Goal: Task Accomplishment & Management: Complete application form

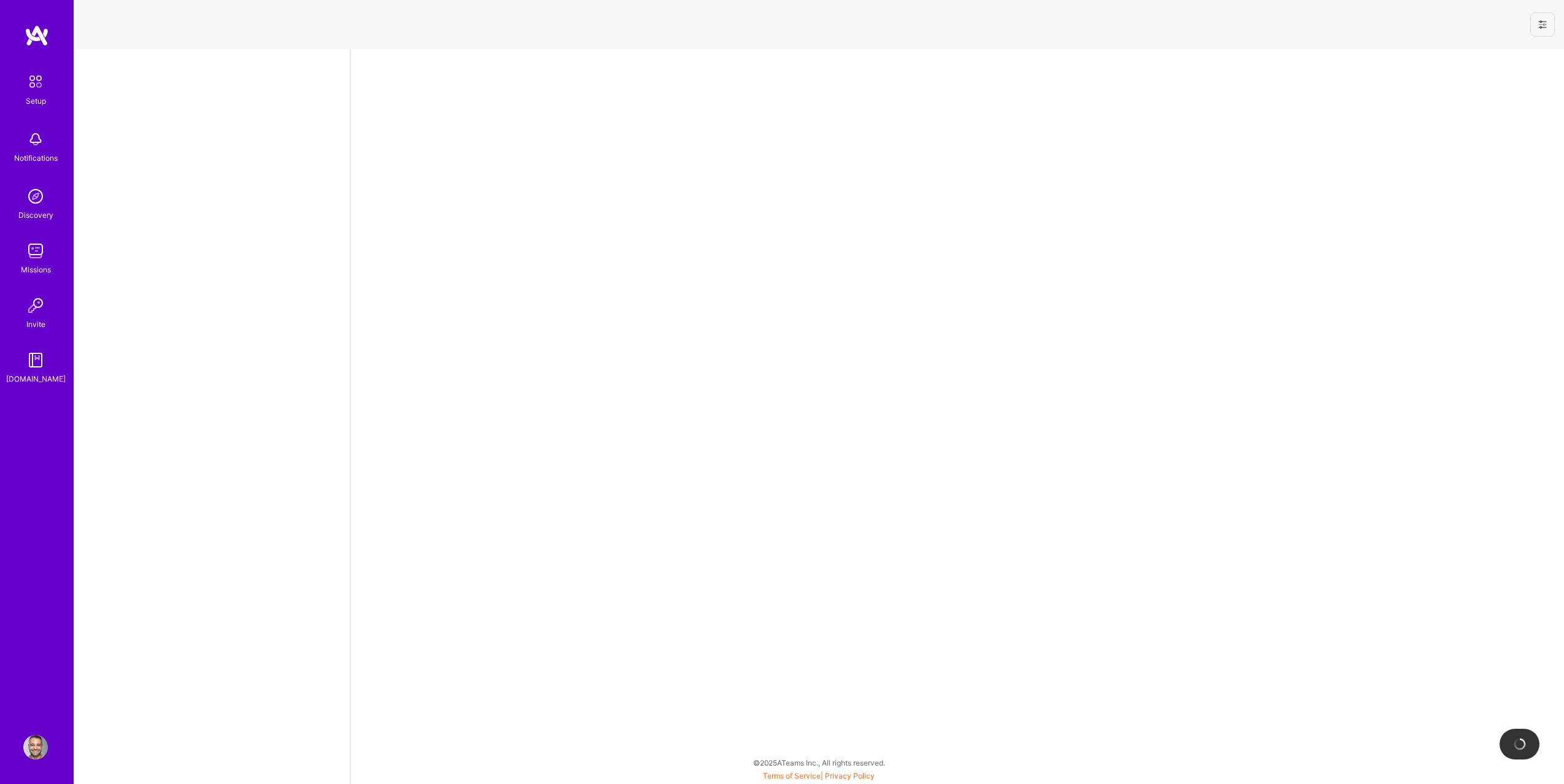
click at [60, 262] on link "Missions" at bounding box center [36, 257] width 76 height 37
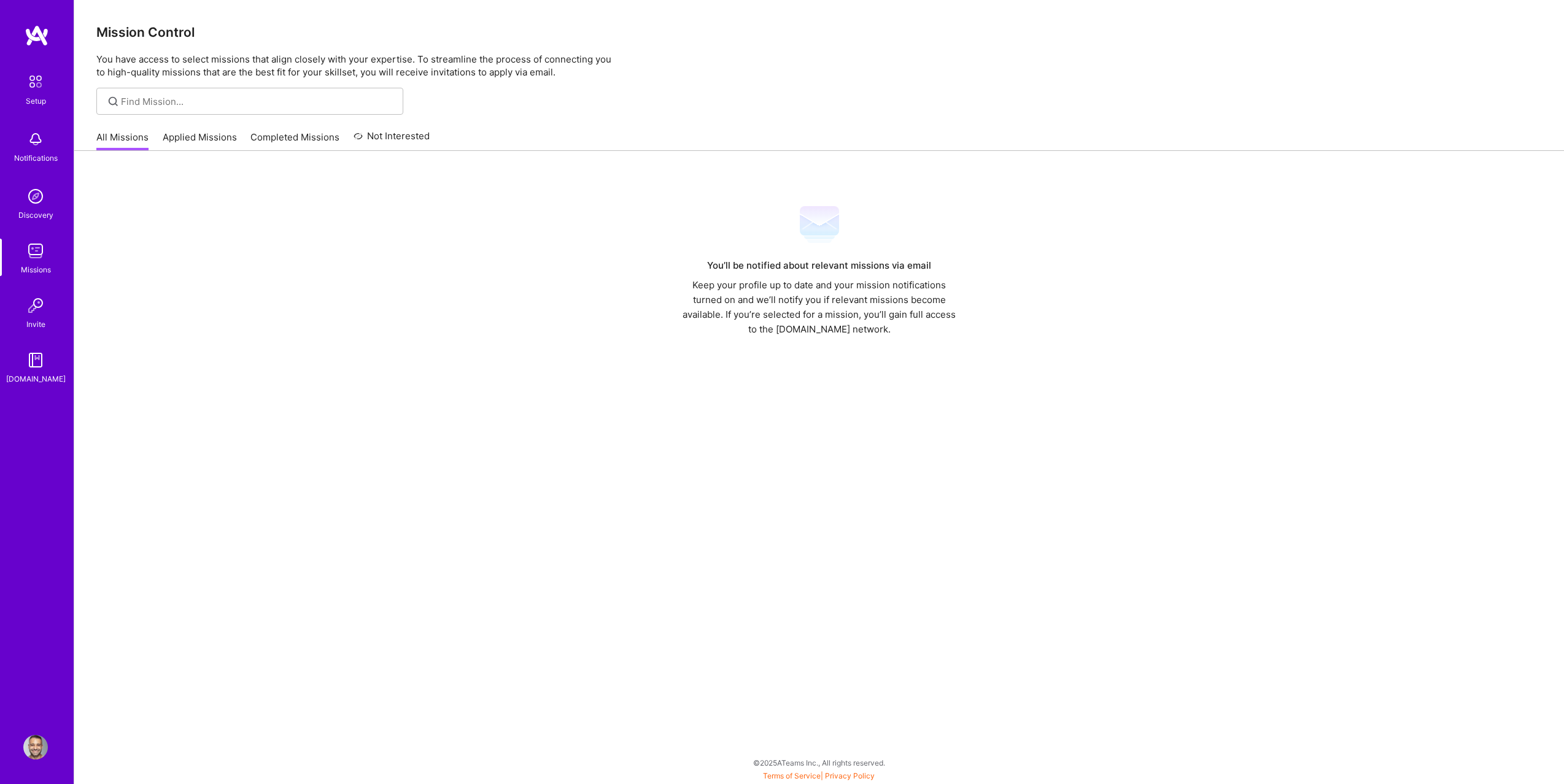
click at [192, 141] on link "Applied Missions" at bounding box center [200, 141] width 74 height 20
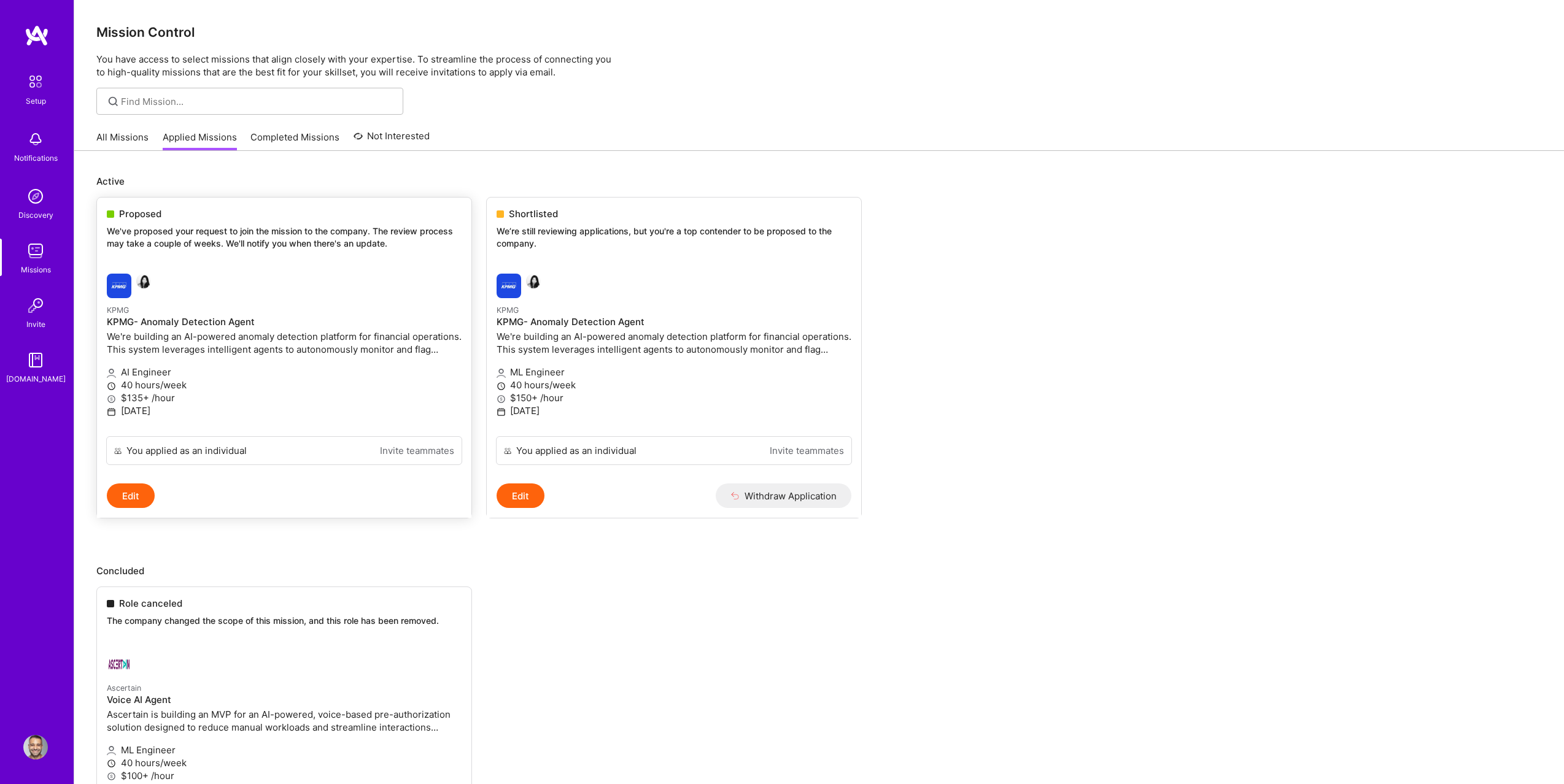
click at [168, 326] on h4 "KPMG- Anomaly Detection Agent" at bounding box center [284, 321] width 354 height 11
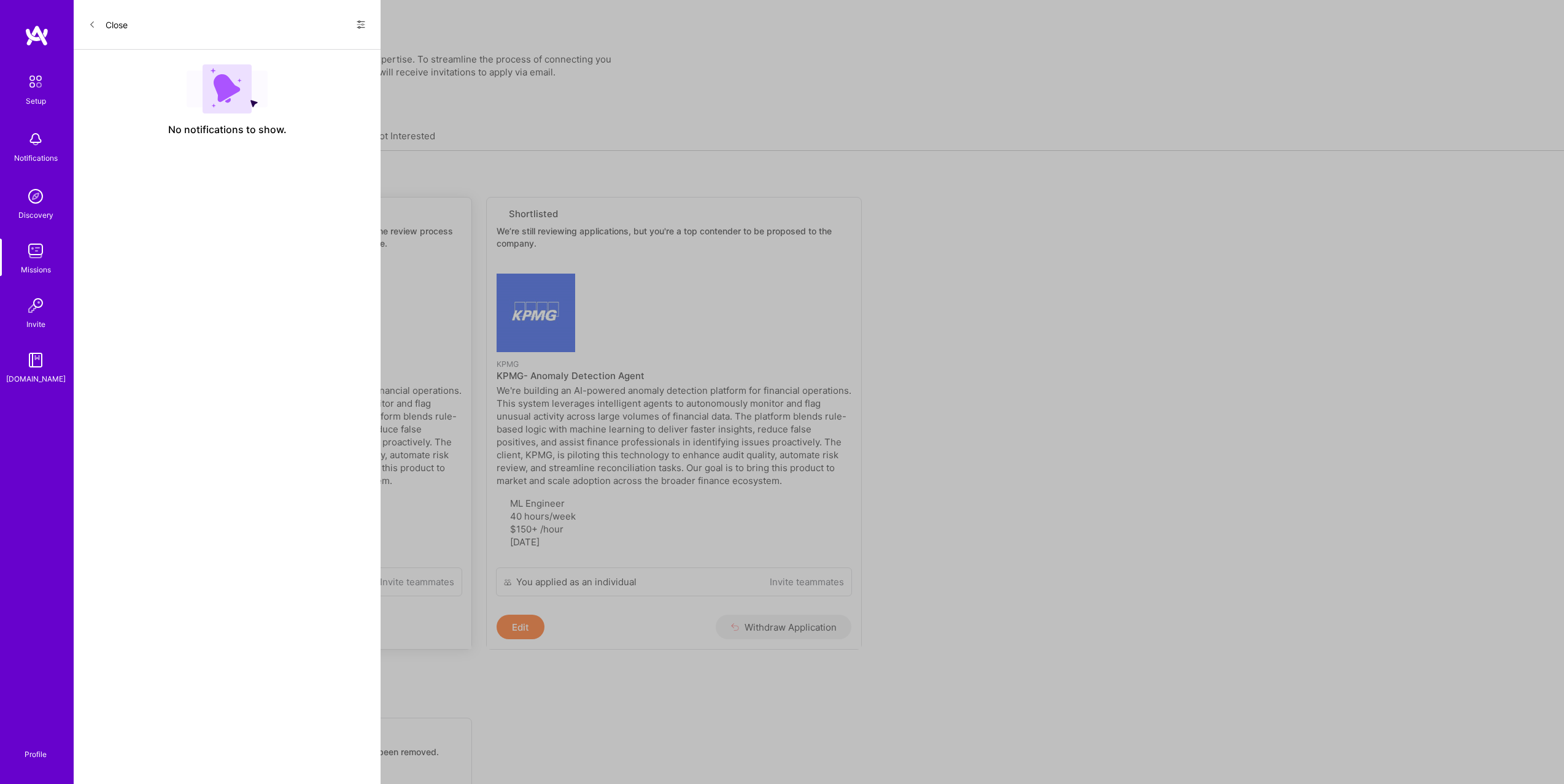
select select "US"
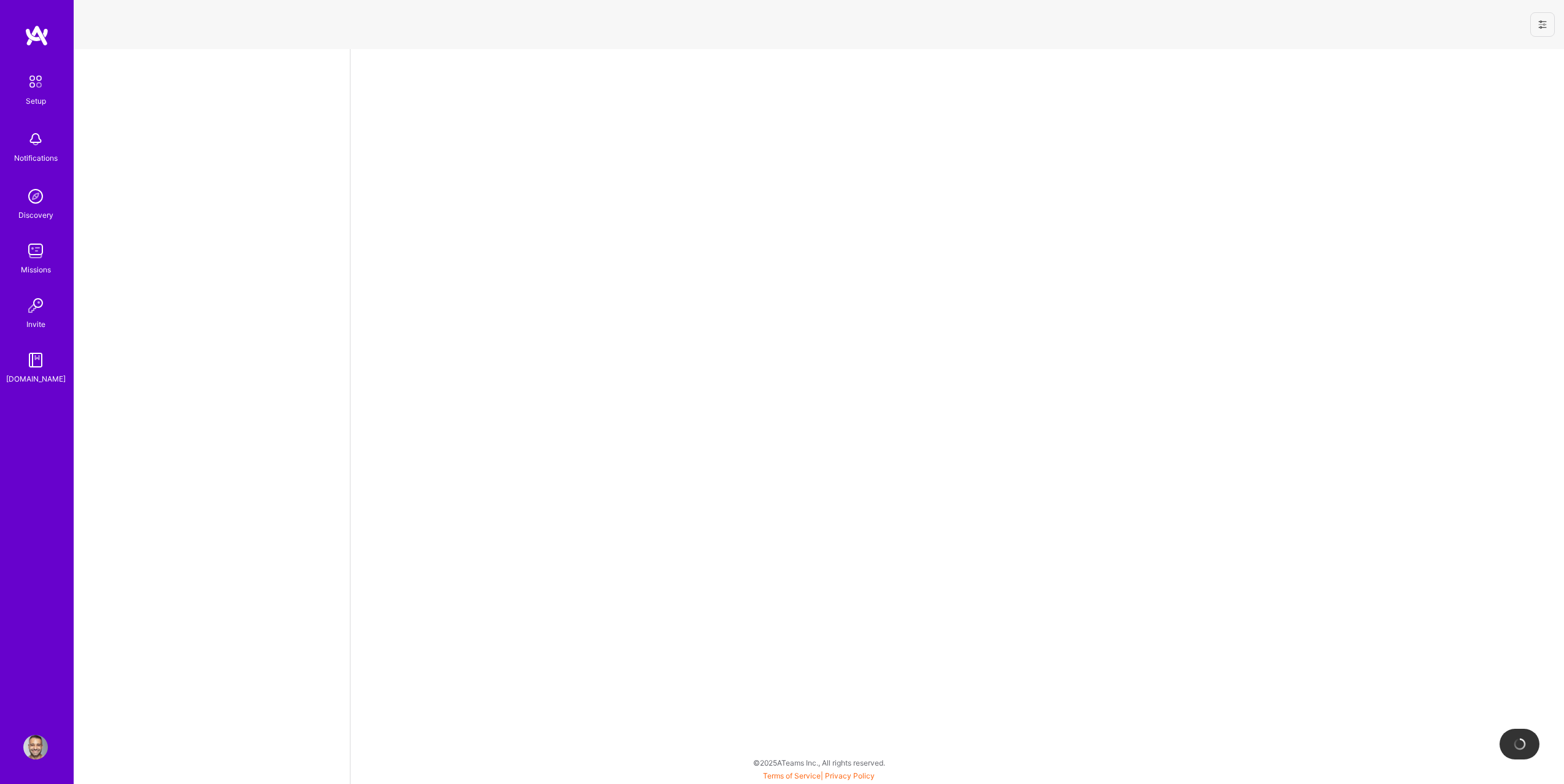
select select "US"
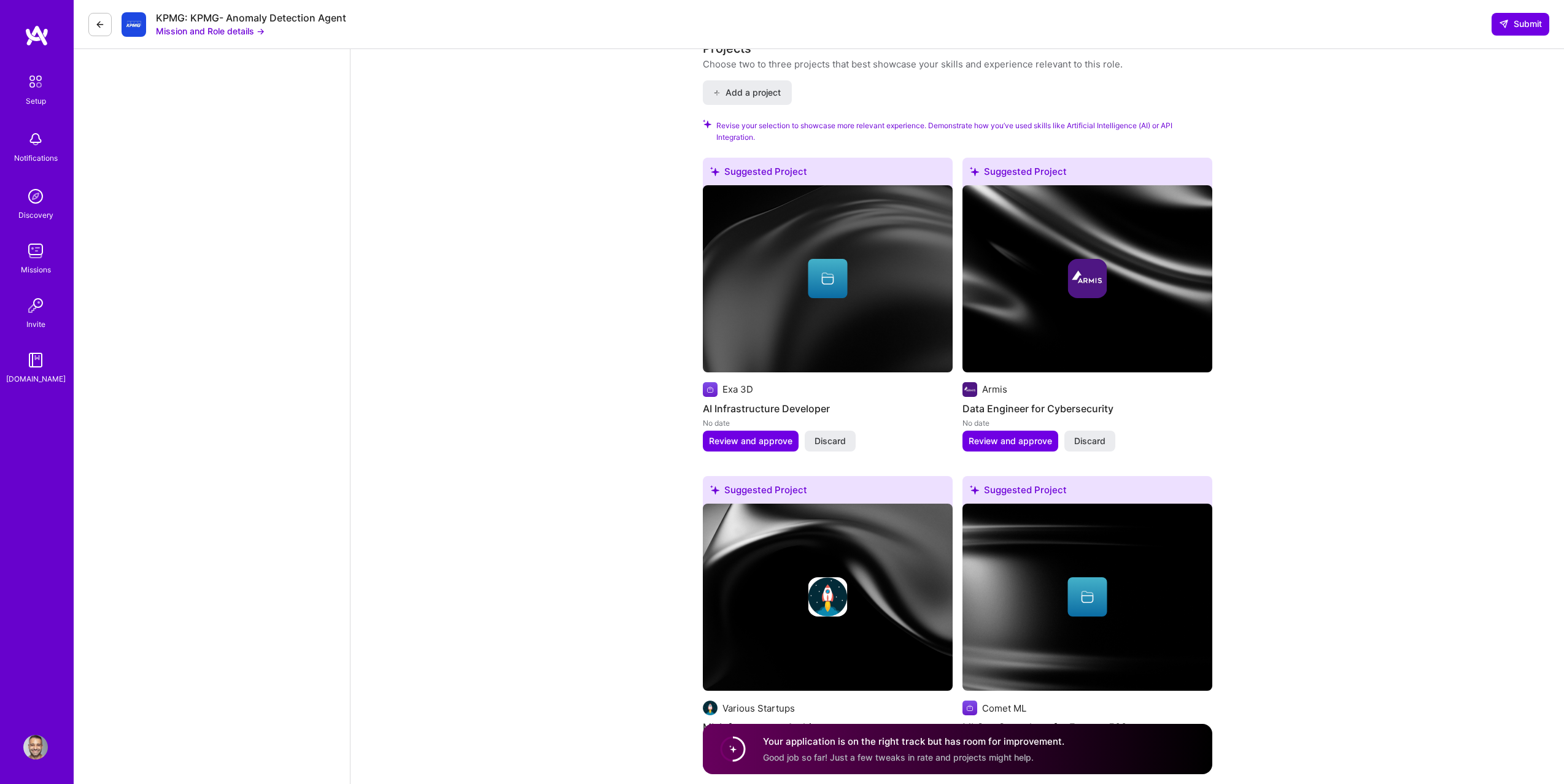
scroll to position [1700, 0]
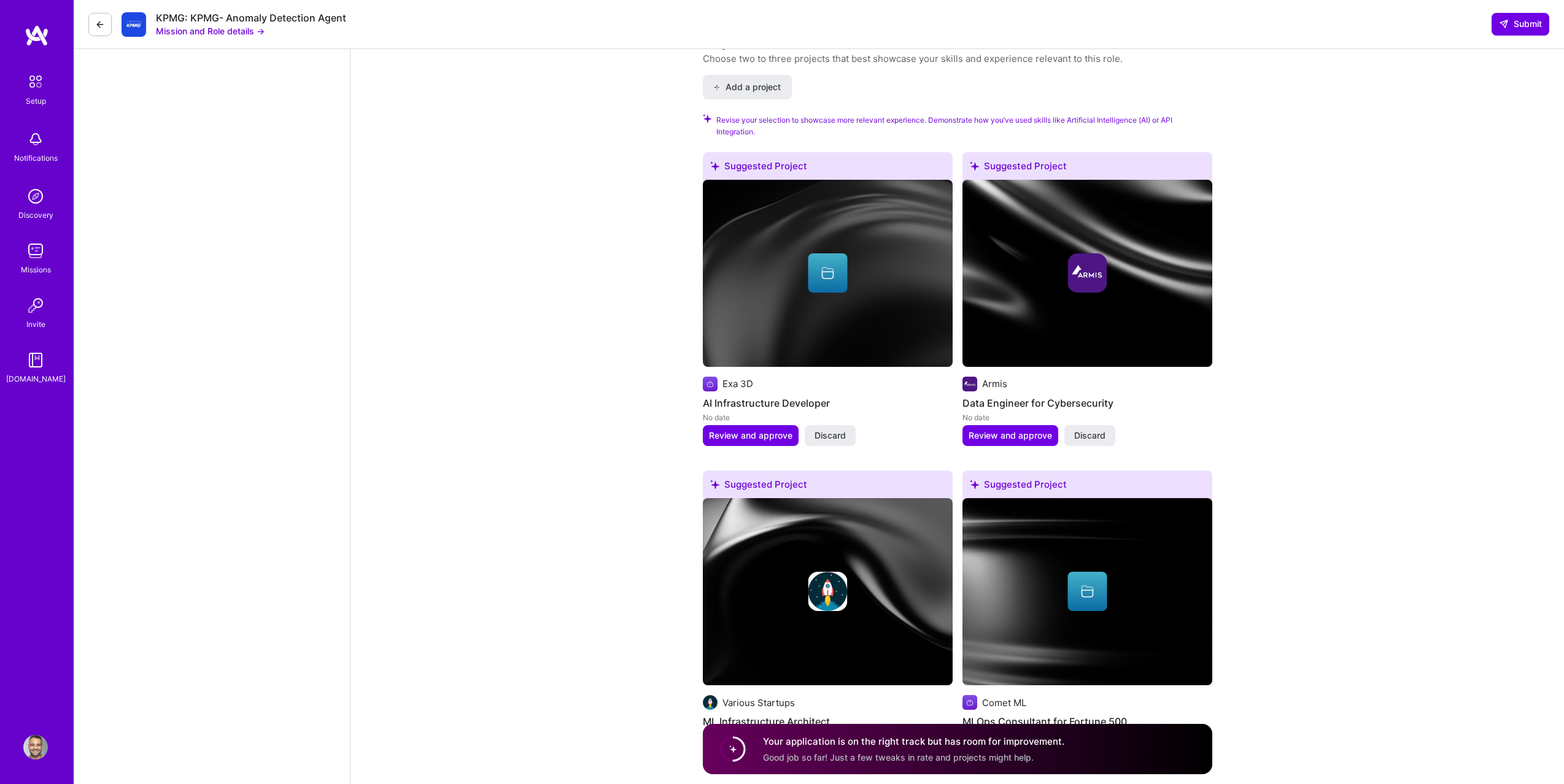
click at [16, 87] on link "Setup" at bounding box center [36, 88] width 76 height 39
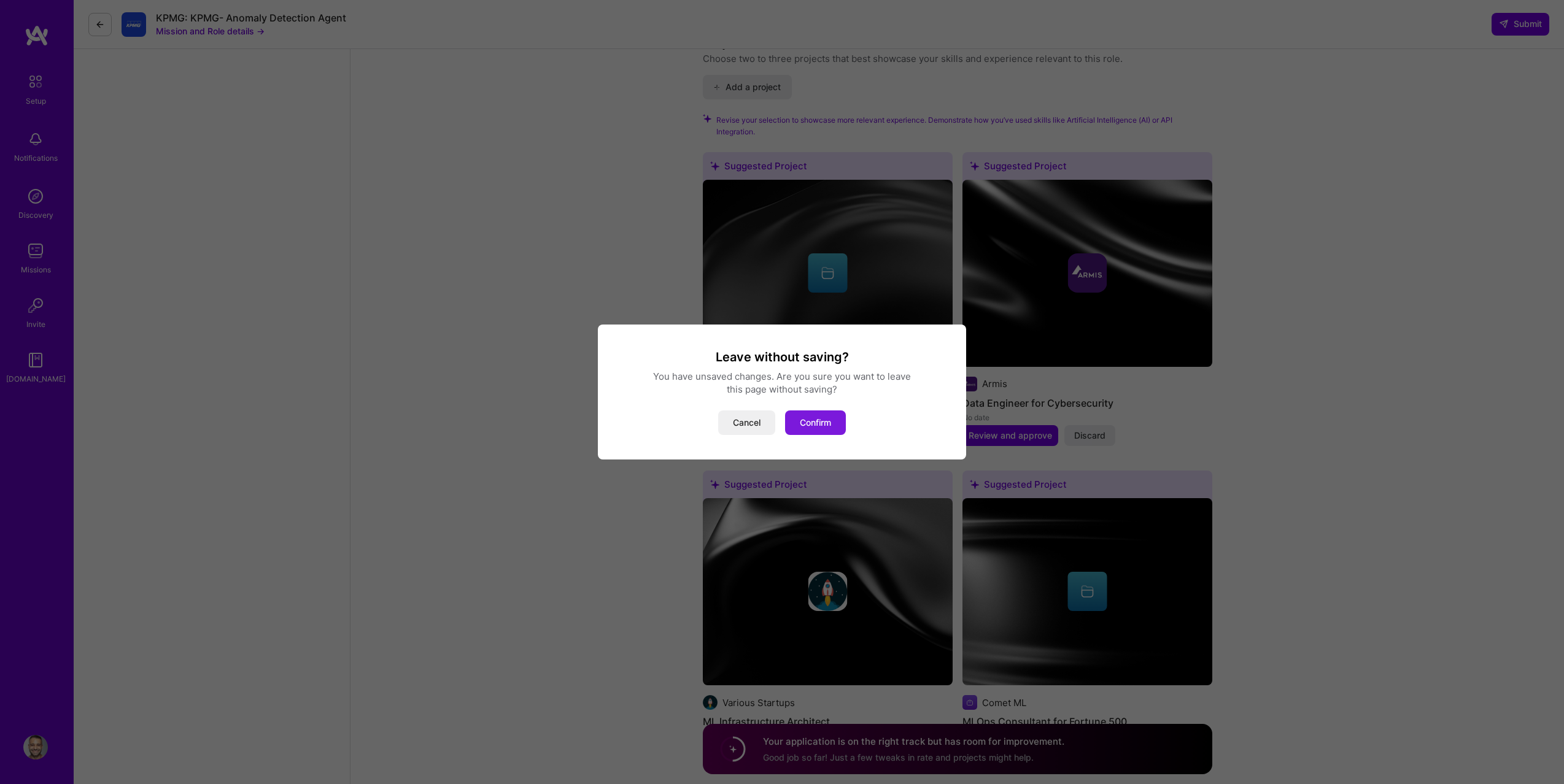
click at [821, 424] on button "Confirm" at bounding box center [815, 422] width 61 height 24
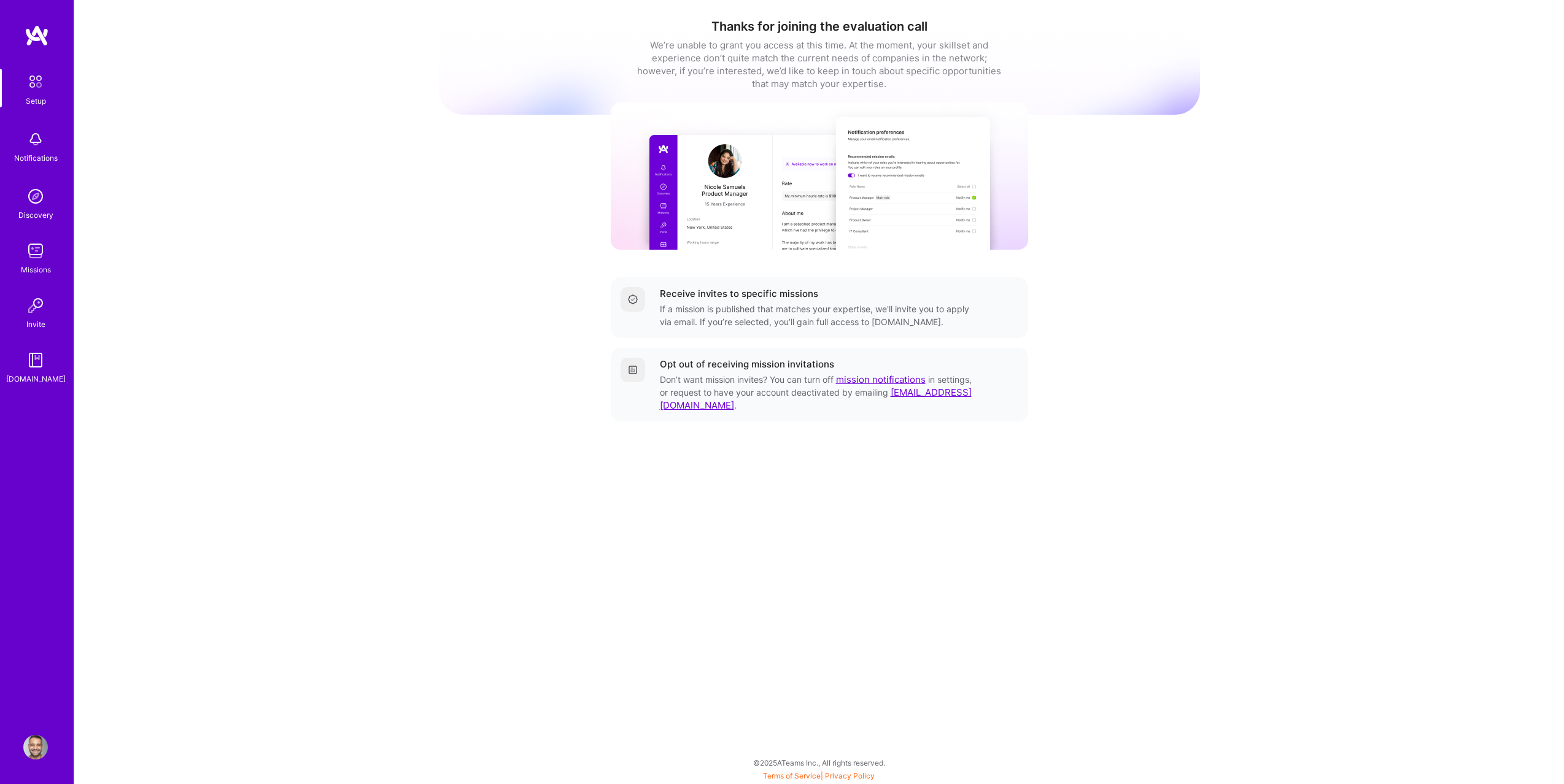
click at [42, 751] on img at bounding box center [36, 747] width 24 height 24
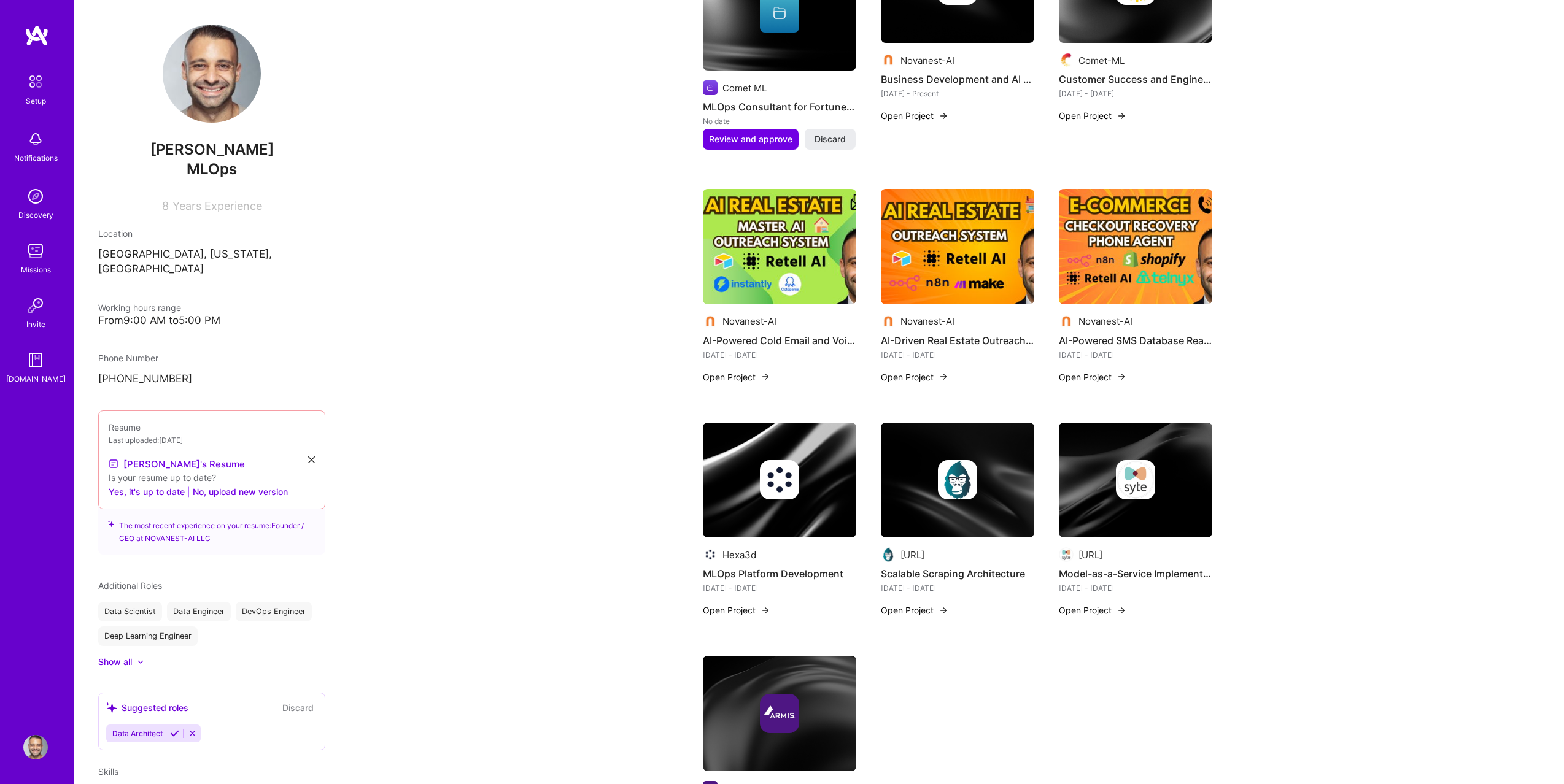
scroll to position [702, 0]
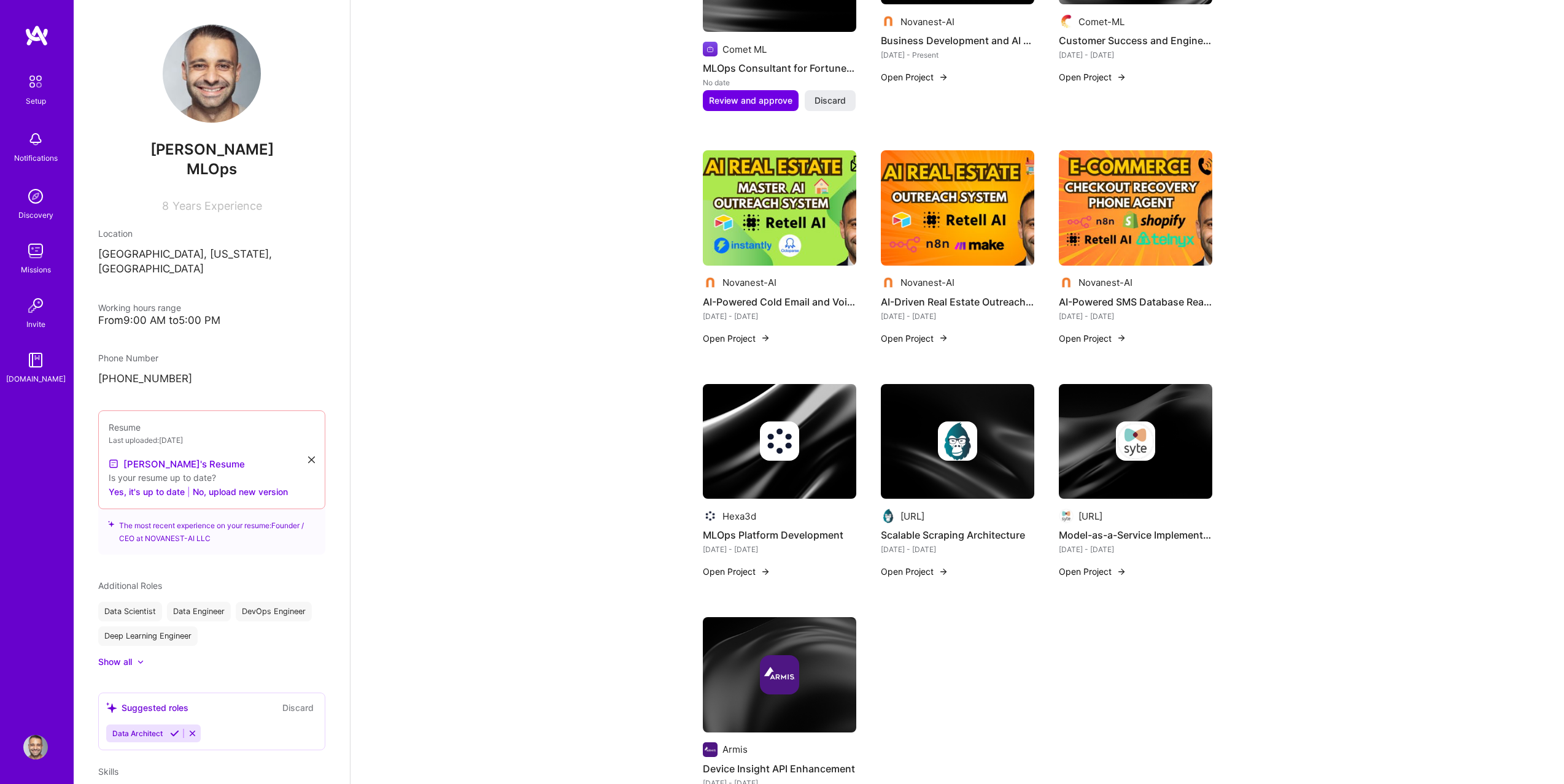
click at [788, 220] on img at bounding box center [779, 208] width 153 height 115
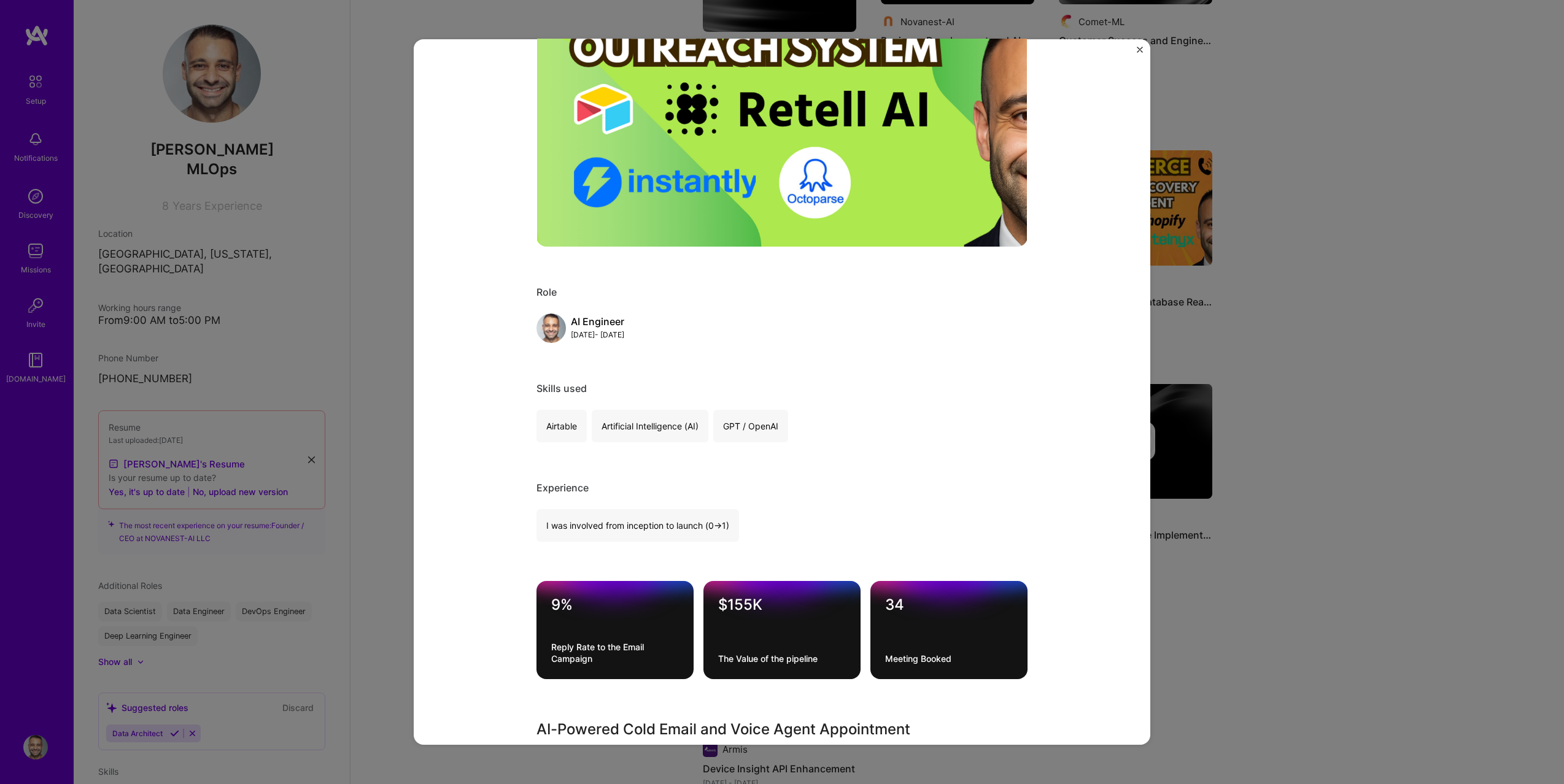
scroll to position [81, 0]
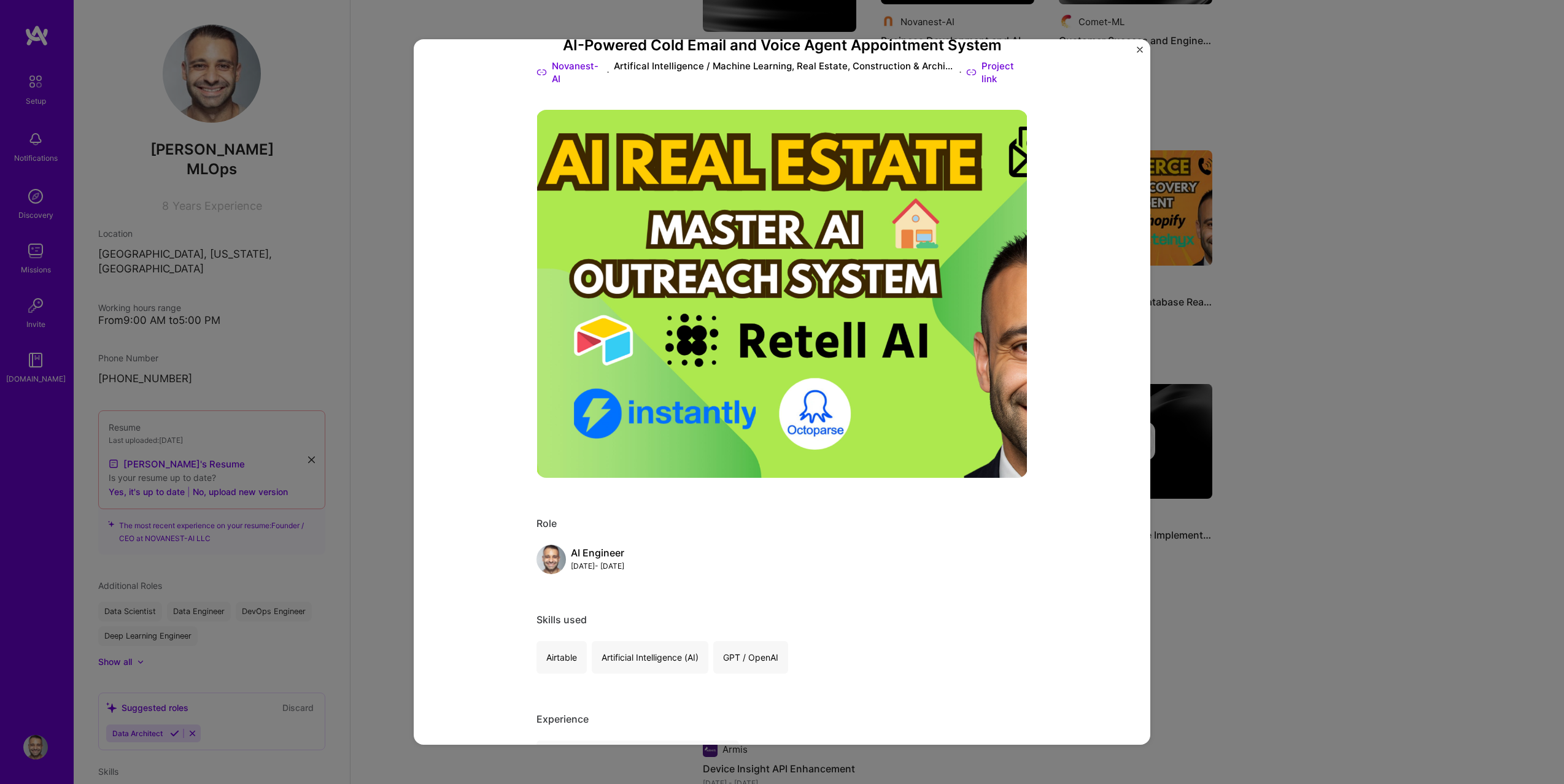
click at [896, 392] on img at bounding box center [782, 294] width 491 height 368
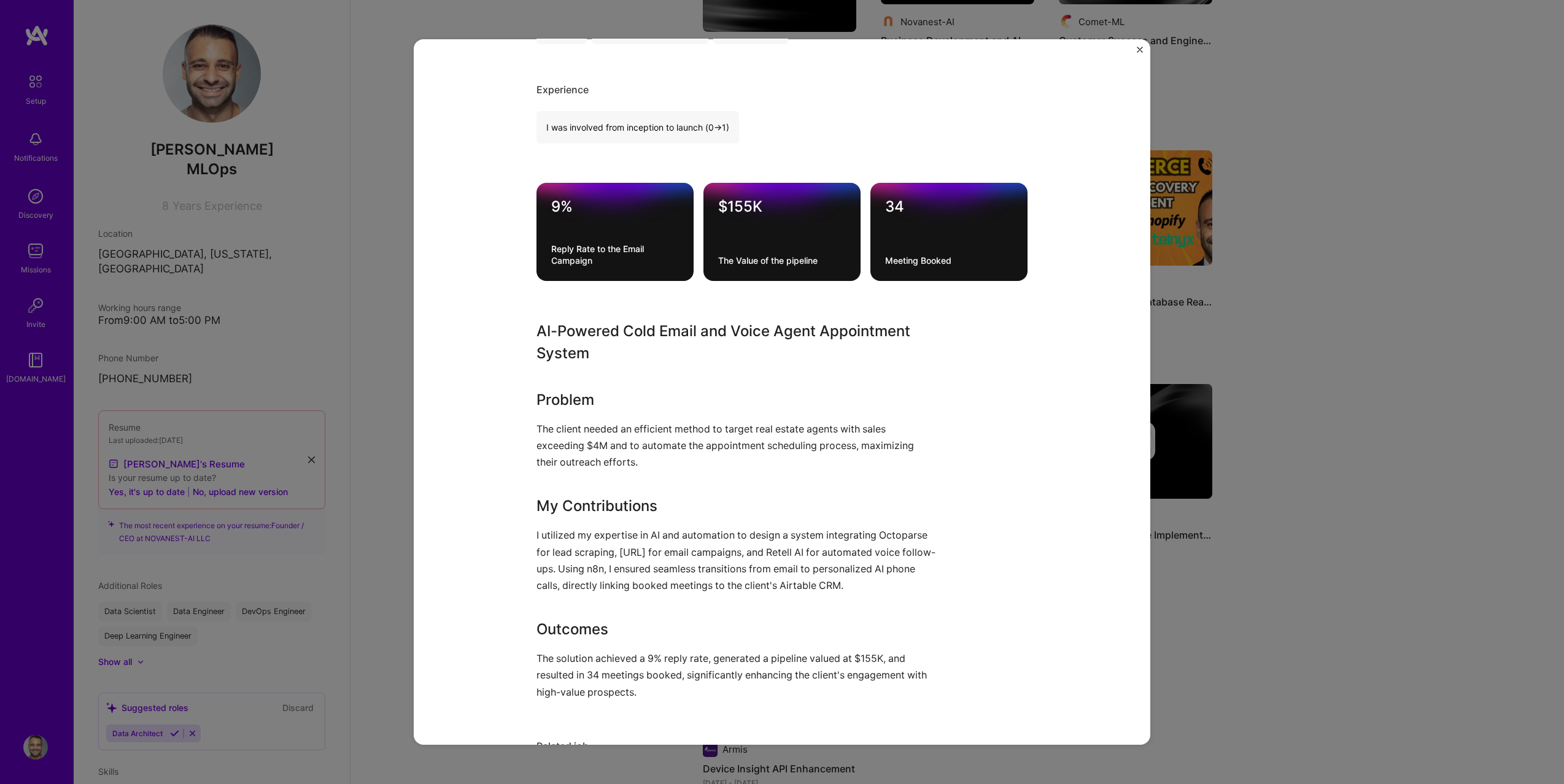
scroll to position [712, 0]
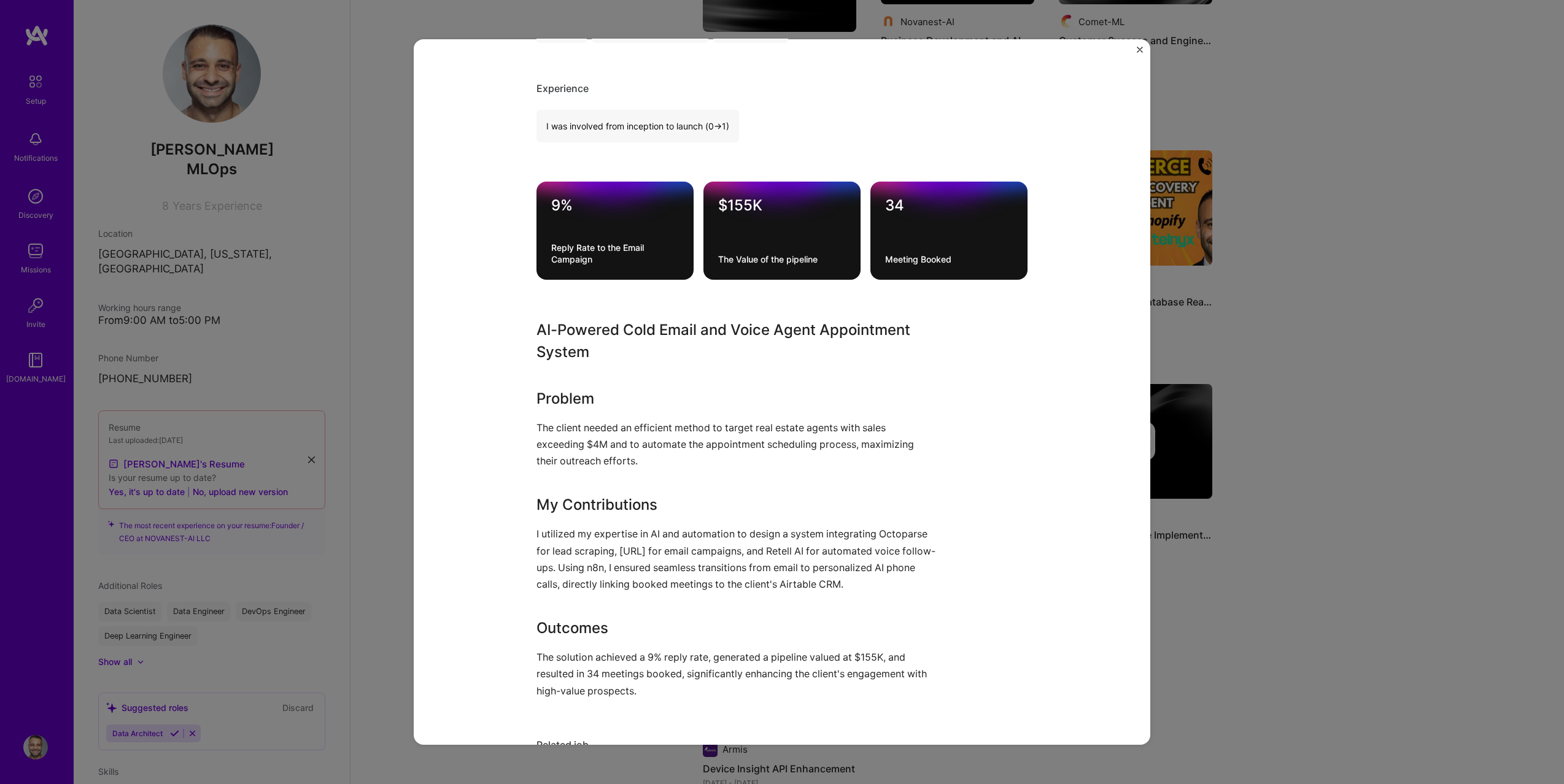
click at [650, 331] on h3 "AI-Powered Cold Email and Voice Agent Appointment System" at bounding box center [735, 342] width 399 height 44
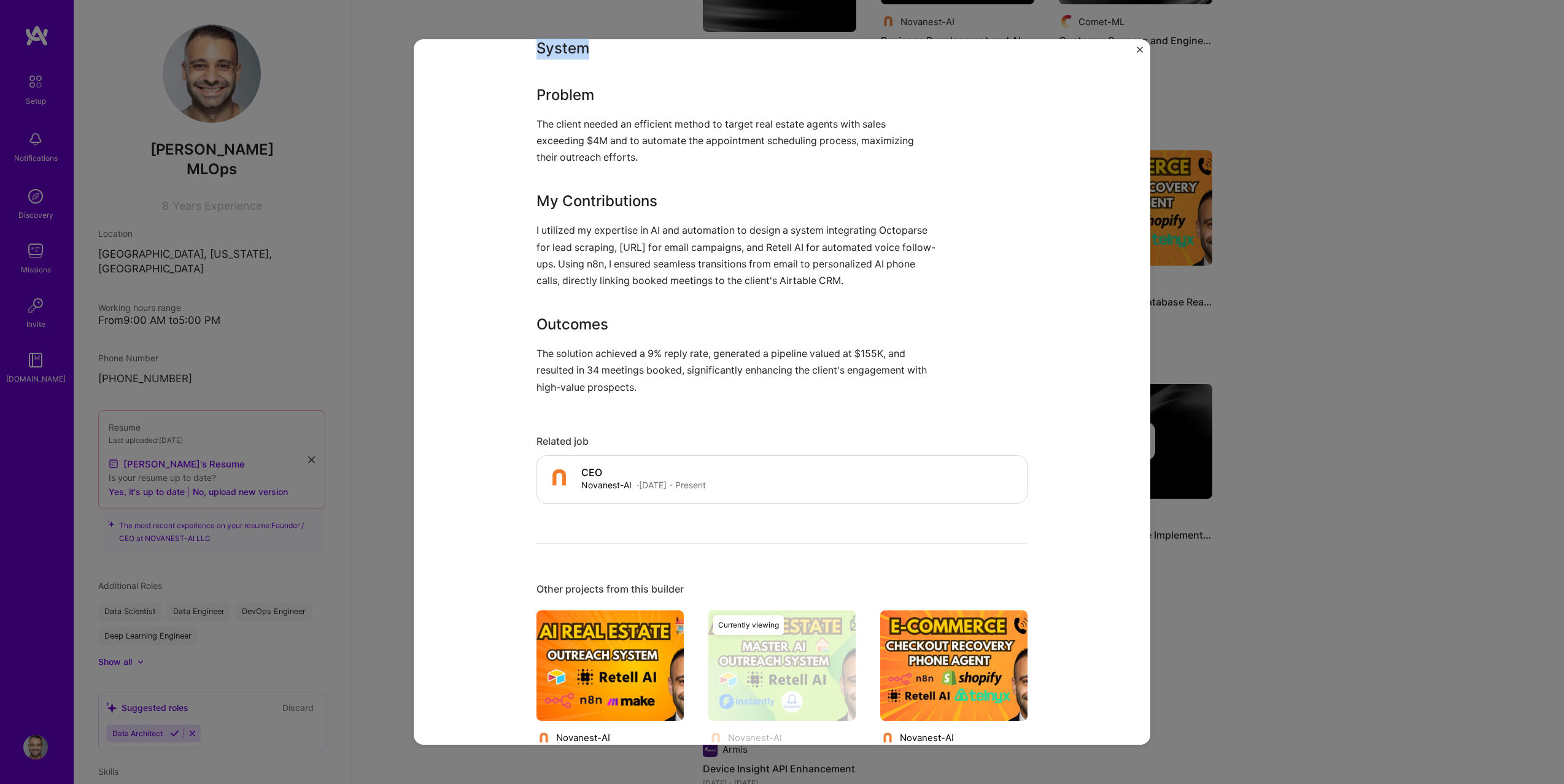
scroll to position [867, 0]
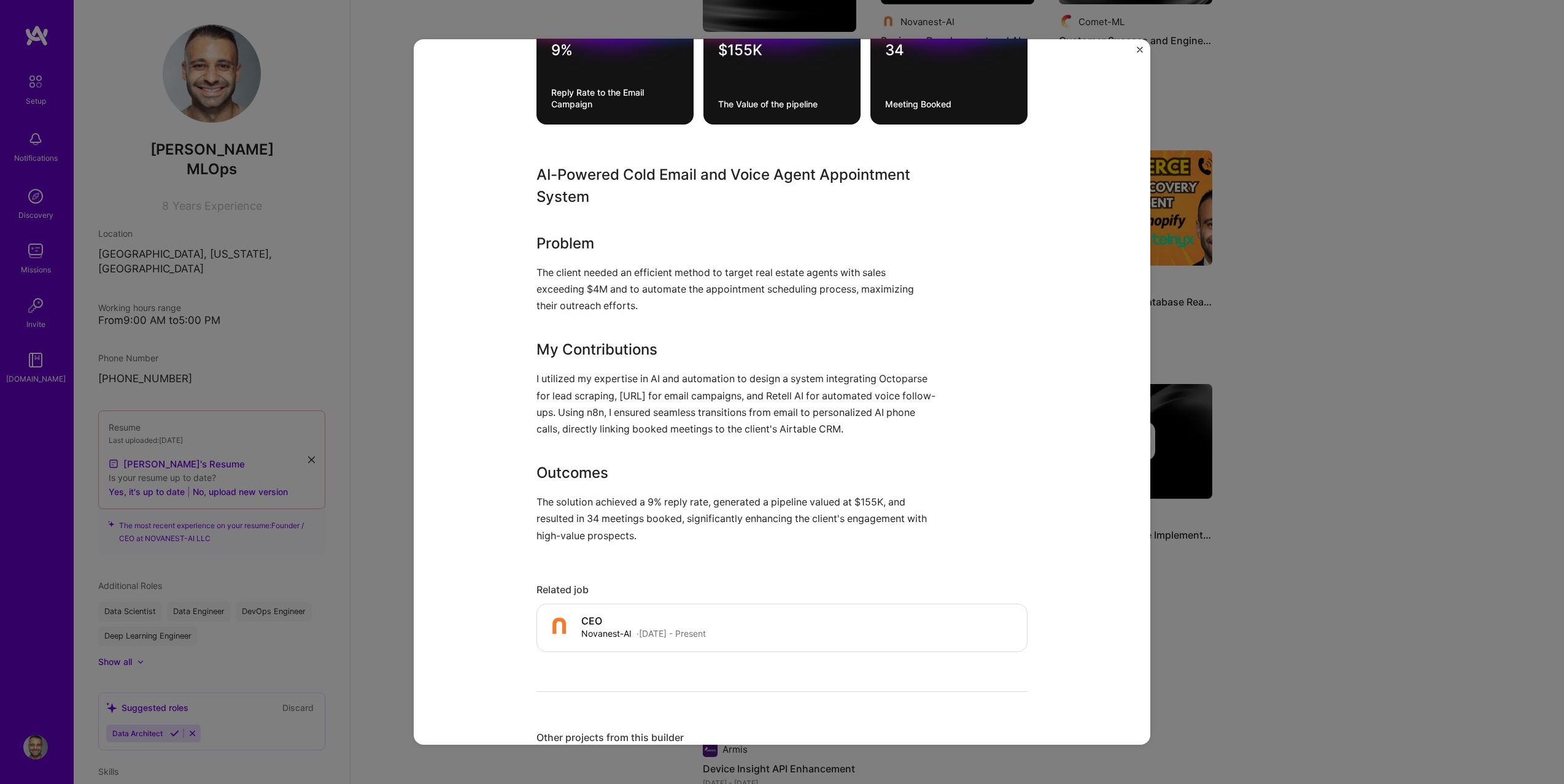
click at [541, 289] on p "The client needed an efficient method to target real estate agents with sales e…" at bounding box center [735, 289] width 399 height 50
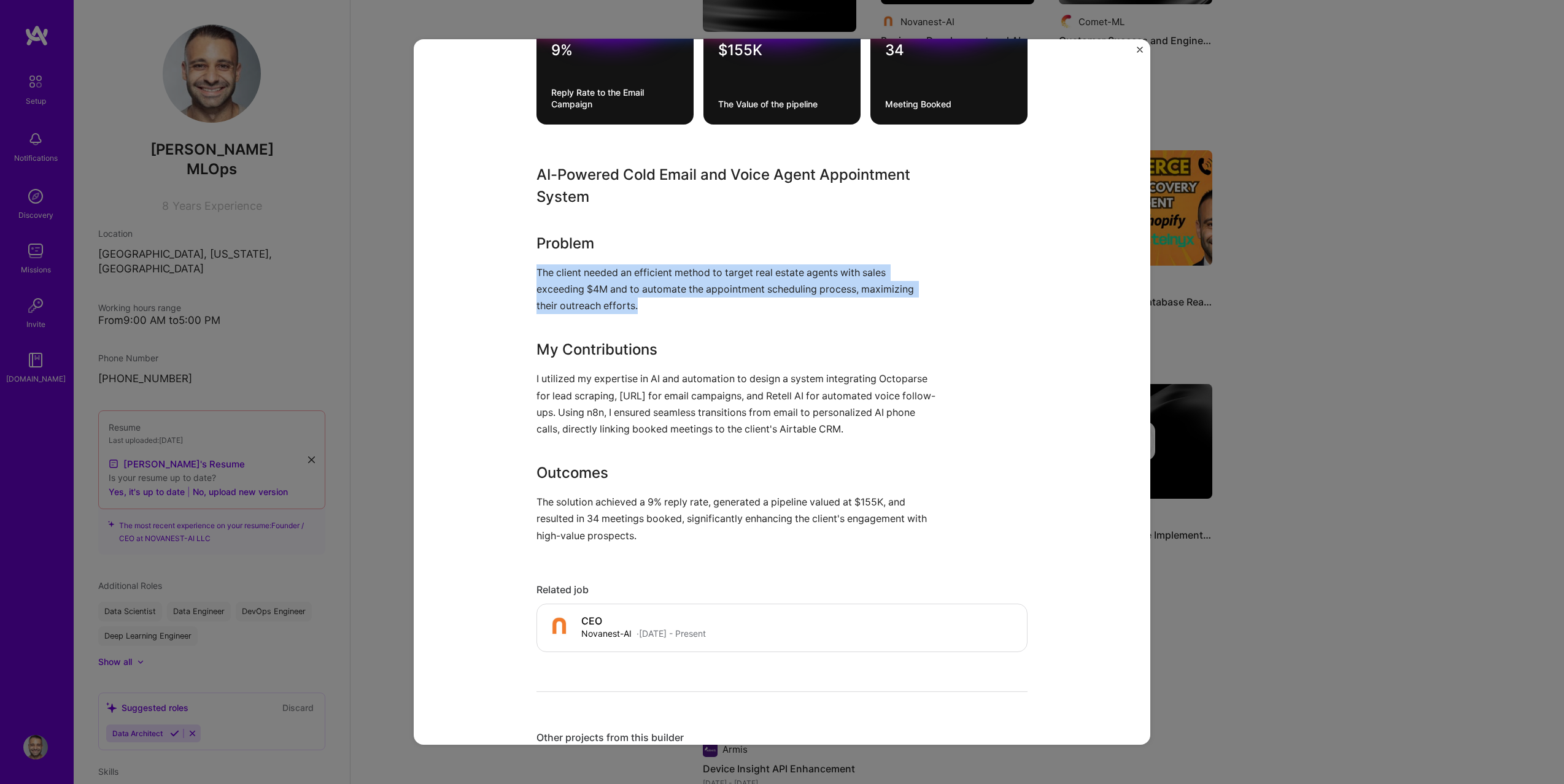
drag, startPoint x: 536, startPoint y: 268, endPoint x: 678, endPoint y: 299, distance: 145.3
click at [678, 299] on p "The client needed an efficient method to target real estate agents with sales e…" at bounding box center [735, 289] width 399 height 50
copy p "The client needed an efficient method to target real estate agents with sales e…"
click at [676, 290] on p "The client needed an efficient method to target real estate agents with sales e…" at bounding box center [735, 289] width 399 height 50
drag, startPoint x: 541, startPoint y: 244, endPoint x: 619, endPoint y: 289, distance: 90.0
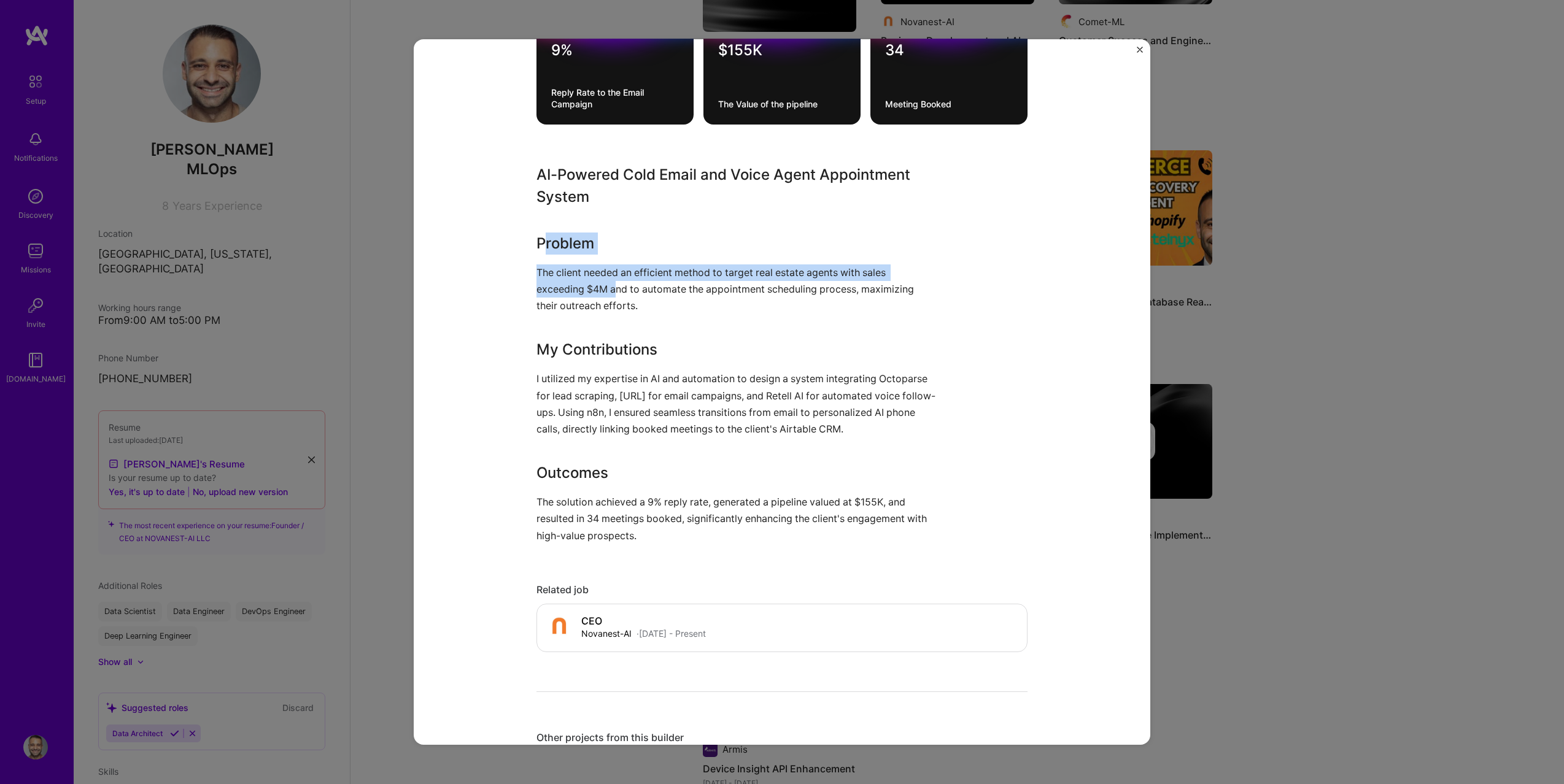
click at [619, 288] on div "AI-Powered Cold Email and Voice Agent Appointment System Problem The client nee…" at bounding box center [735, 354] width 399 height 380
click at [619, 289] on p "The client needed an efficient method to target real estate agents with sales e…" at bounding box center [735, 289] width 399 height 50
drag, startPoint x: 537, startPoint y: 240, endPoint x: 655, endPoint y: 301, distance: 132.8
click at [655, 301] on div "AI-Powered Cold Email and Voice Agent Appointment System Problem The client nee…" at bounding box center [735, 354] width 399 height 380
copy div "Problem The client needed an efficient method to target real estate agents with…"
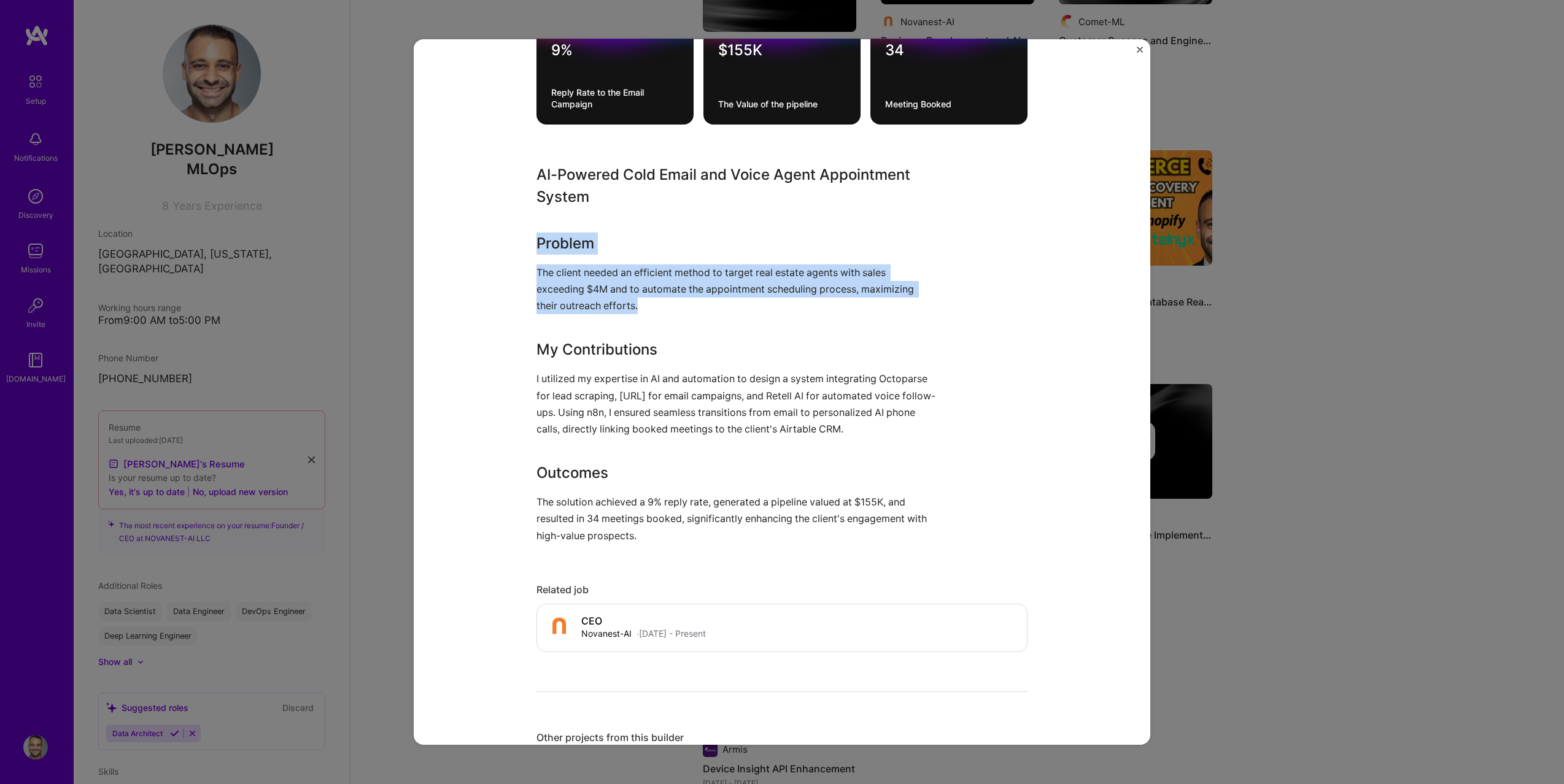
drag, startPoint x: 534, startPoint y: 344, endPoint x: 882, endPoint y: 427, distance: 357.8
click at [882, 427] on div "AI-Powered Cold Email and Voice Agent Appointment System Novanest-AI Artifical …" at bounding box center [782, 392] width 736 height 706
copy div "My Contributions I utilized my expertise in AI and automation to design a syste…"
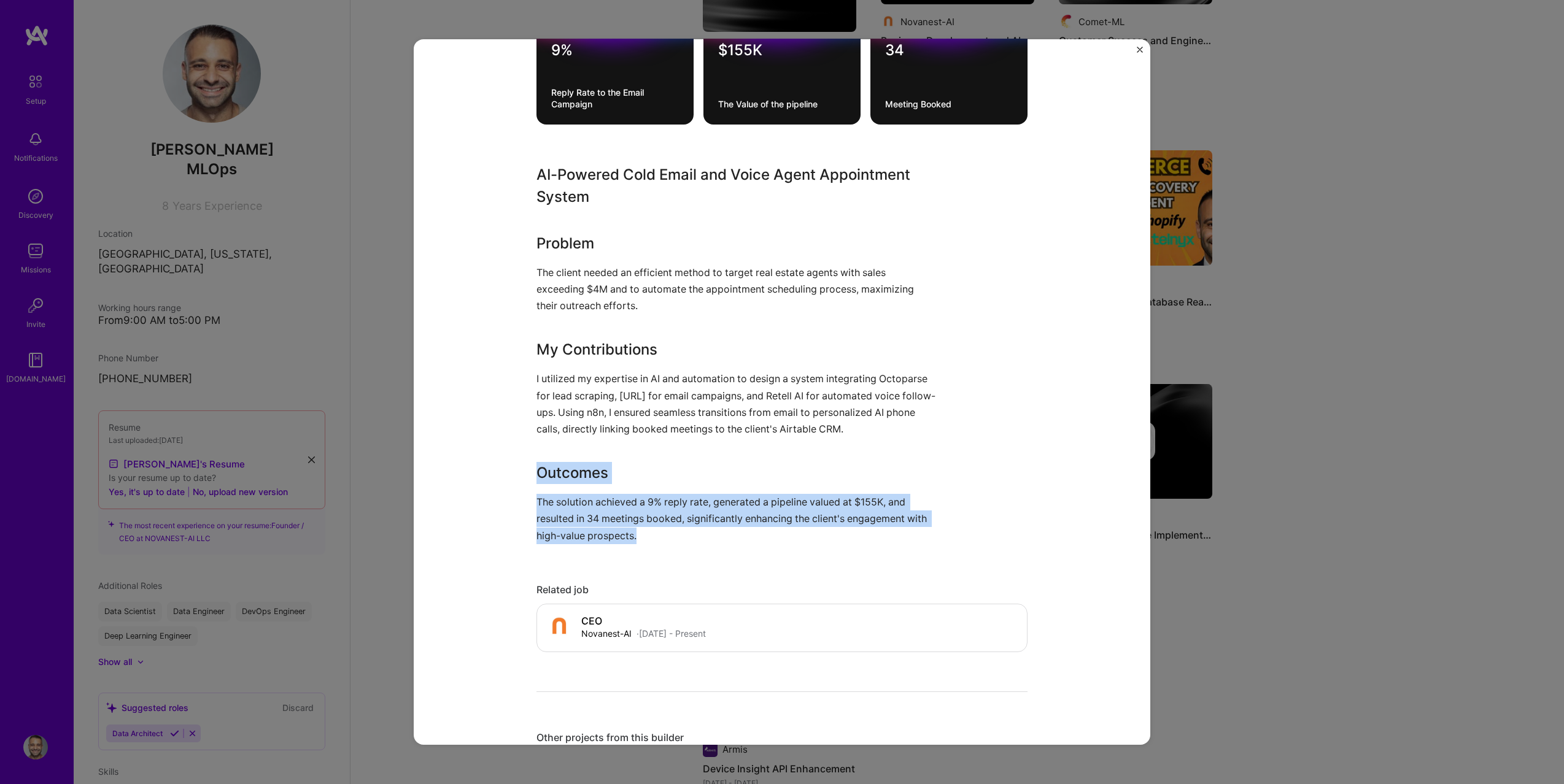
drag, startPoint x: 640, startPoint y: 541, endPoint x: 526, endPoint y: 479, distance: 129.8
click at [526, 479] on div "AI-Powered Cold Email and Voice Agent Appointment System Novanest-AI Artifical …" at bounding box center [782, 392] width 736 height 706
copy div "Outcomes The solution achieved a 9% reply rate, generated a pipeline valued at …"
